Goal: Task Accomplishment & Management: Complete application form

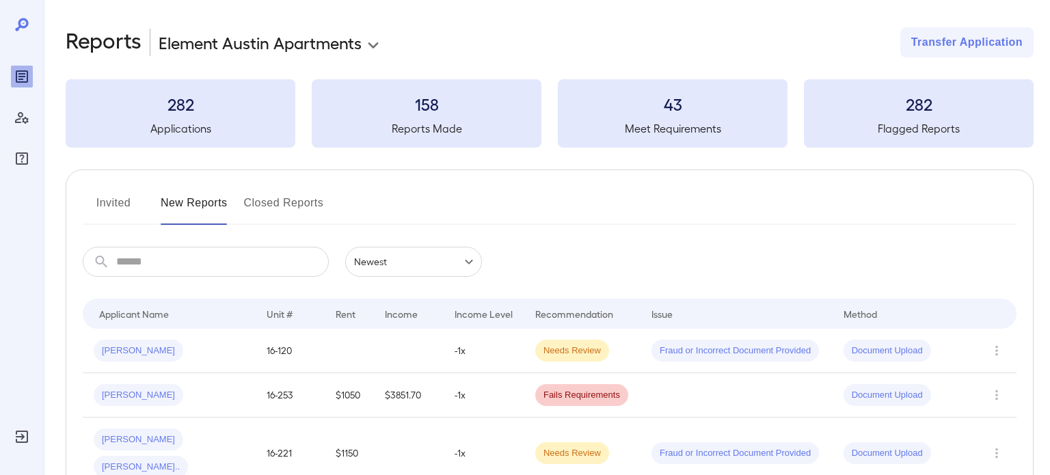
click at [290, 36] on body "**********" at bounding box center [525, 237] width 1050 height 475
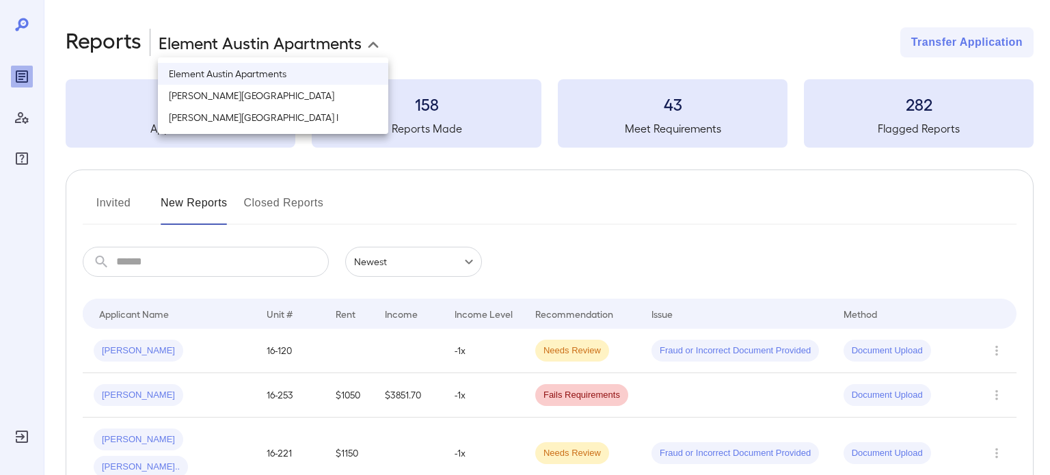
click at [262, 99] on li "[PERSON_NAME][GEOGRAPHIC_DATA]" at bounding box center [273, 96] width 230 height 22
type input "**********"
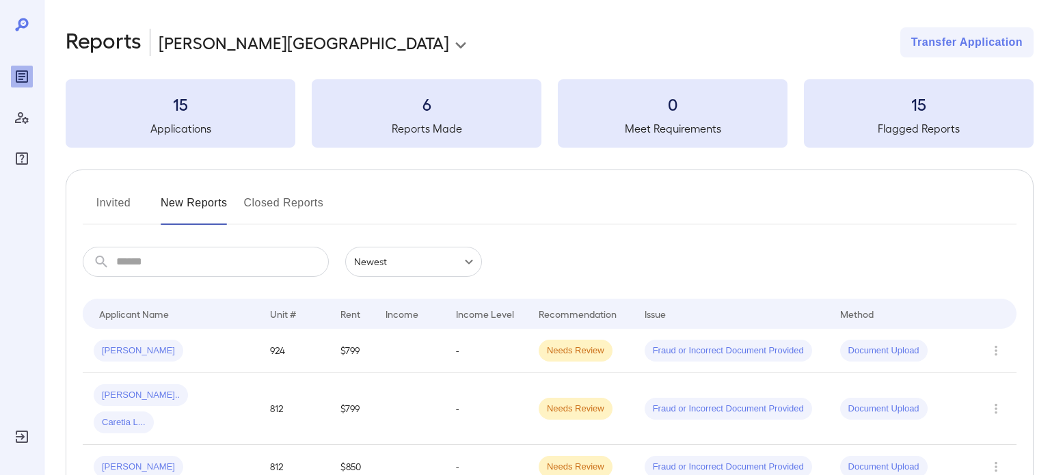
click at [194, 214] on button "New Reports" at bounding box center [194, 208] width 67 height 33
click at [128, 208] on button "Invited" at bounding box center [114, 208] width 62 height 33
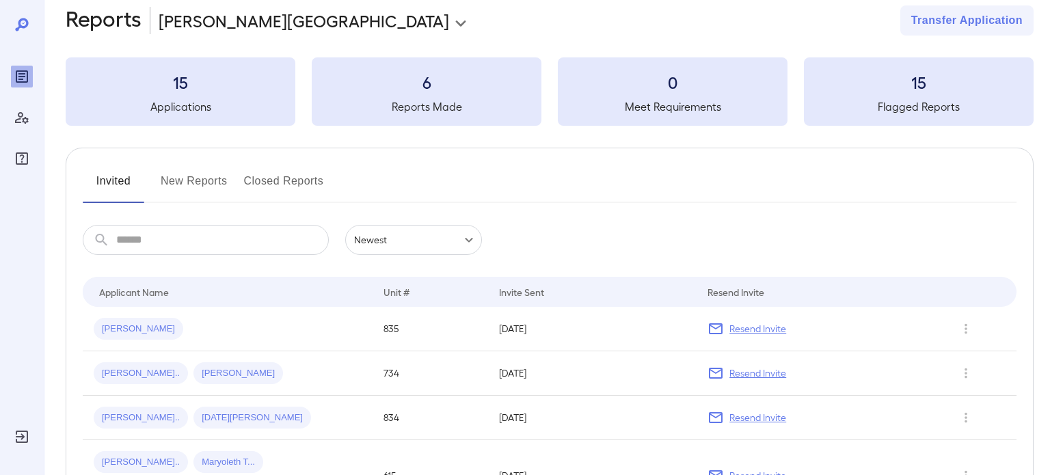
scroll to position [44, 0]
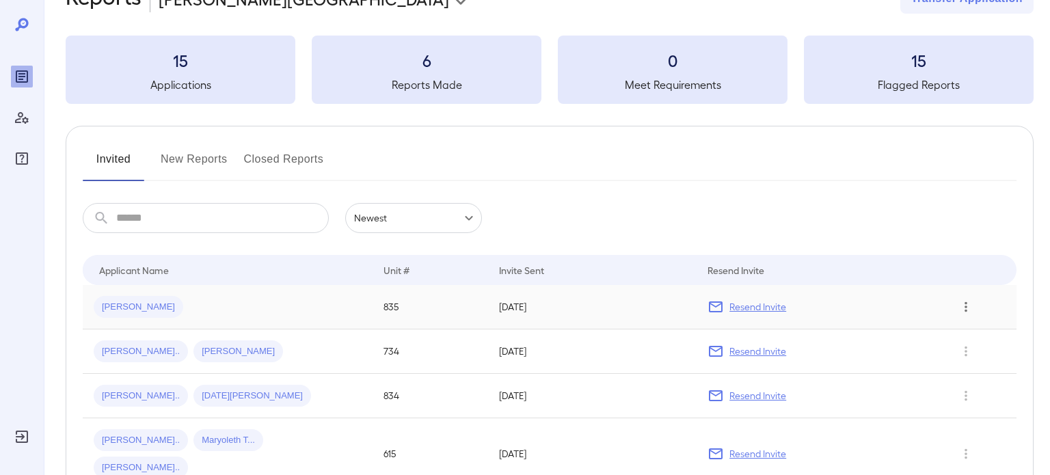
click at [972, 308] on icon "Row Actions" at bounding box center [965, 307] width 15 height 16
click at [971, 331] on li "View Application" at bounding box center [985, 334] width 108 height 22
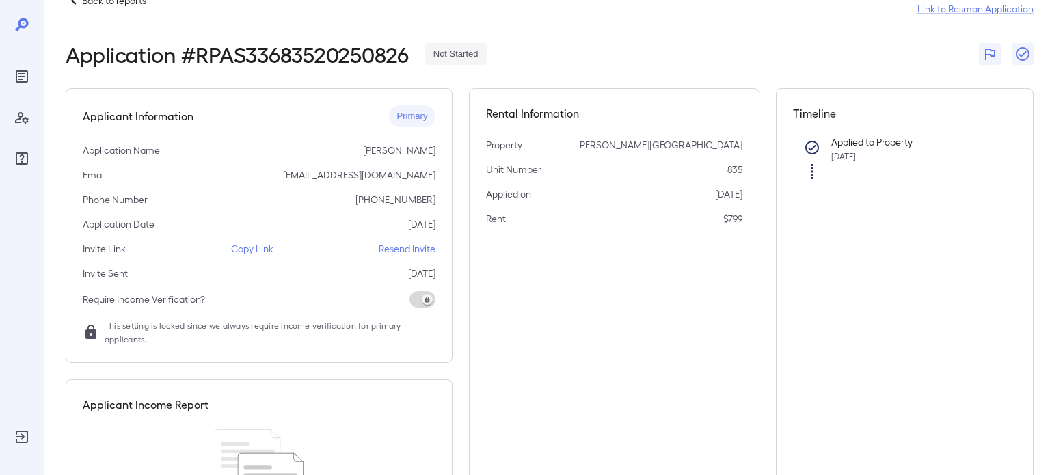
scroll to position [16, 0]
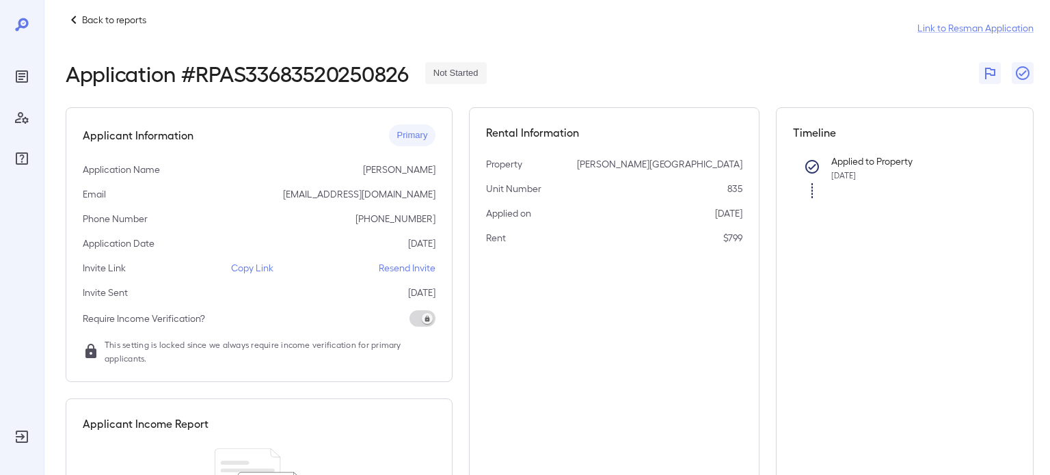
click at [410, 135] on span "Primary" at bounding box center [412, 135] width 47 height 13
click at [253, 272] on p "Copy Link" at bounding box center [252, 268] width 42 height 14
click at [92, 13] on p "Back to reports" at bounding box center [114, 20] width 64 height 14
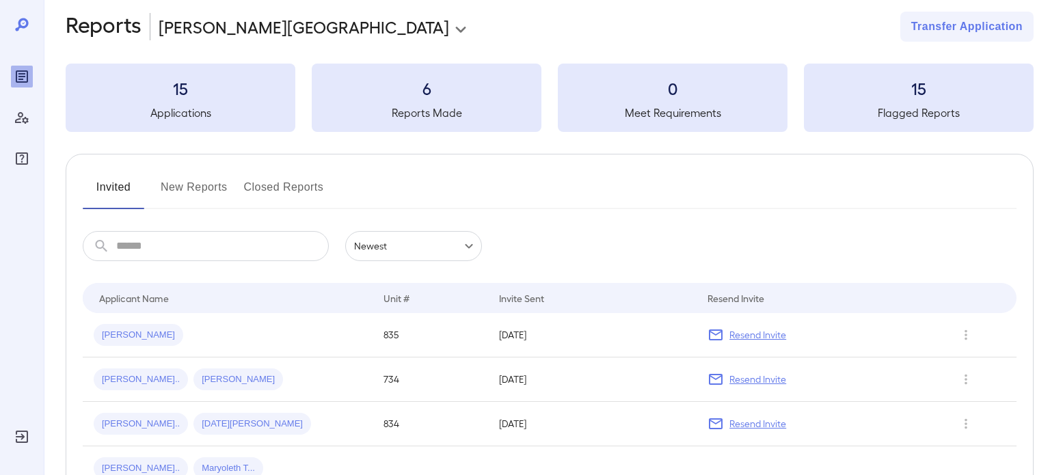
click at [193, 189] on button "New Reports" at bounding box center [194, 192] width 67 height 33
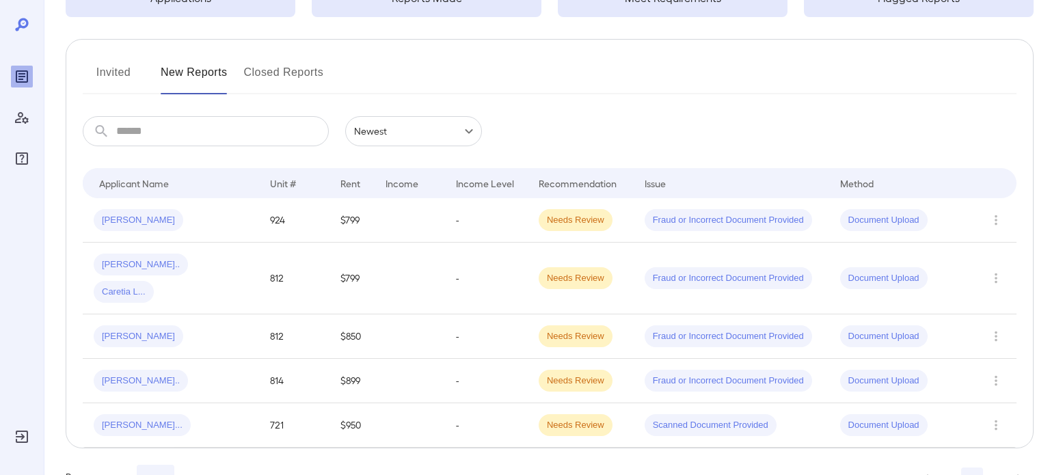
scroll to position [146, 0]
